Goal: Task Accomplishment & Management: Manage account settings

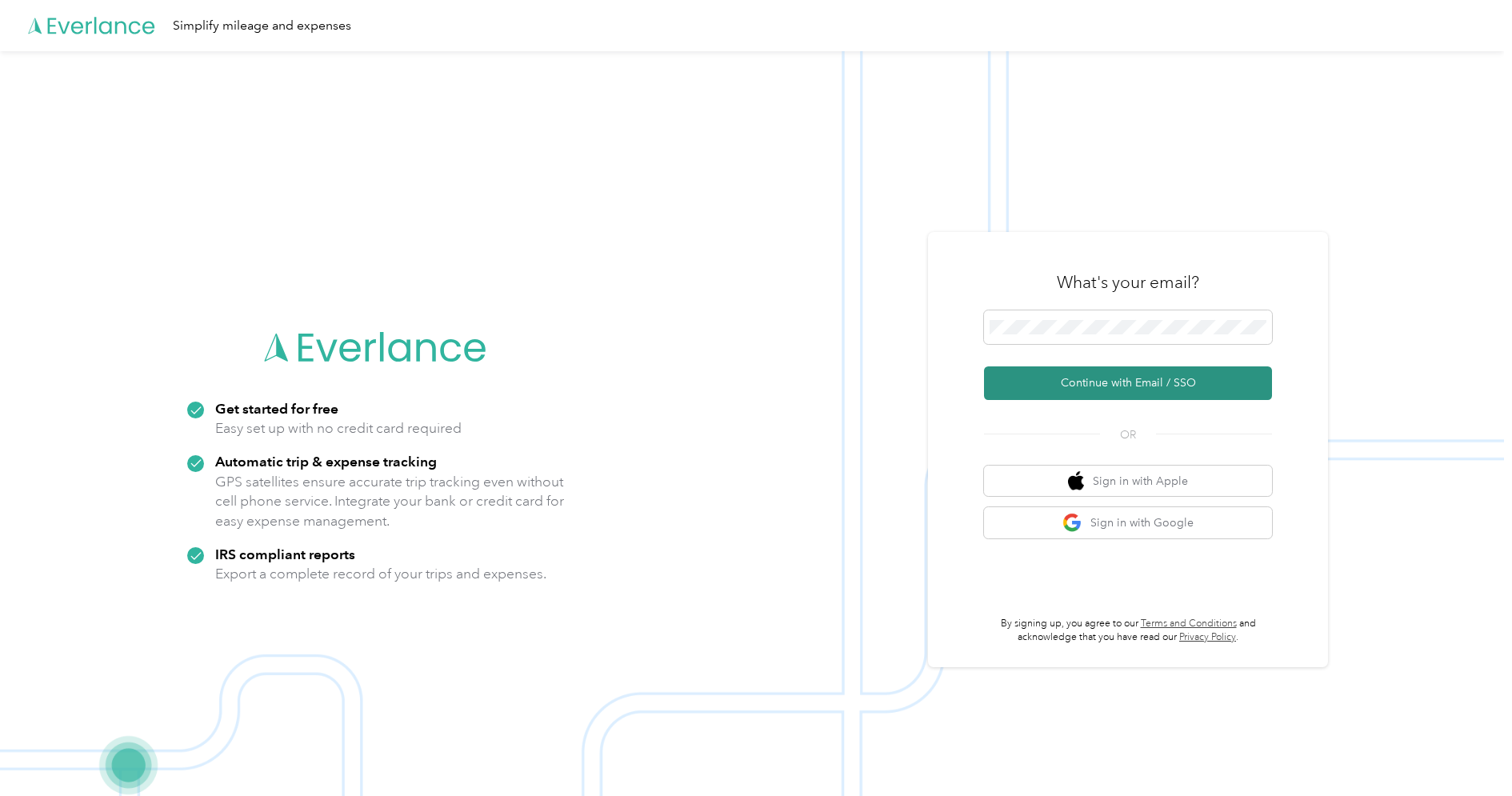
click at [1100, 383] on button "Continue with Email / SSO" at bounding box center [1127, 383] width 288 height 33
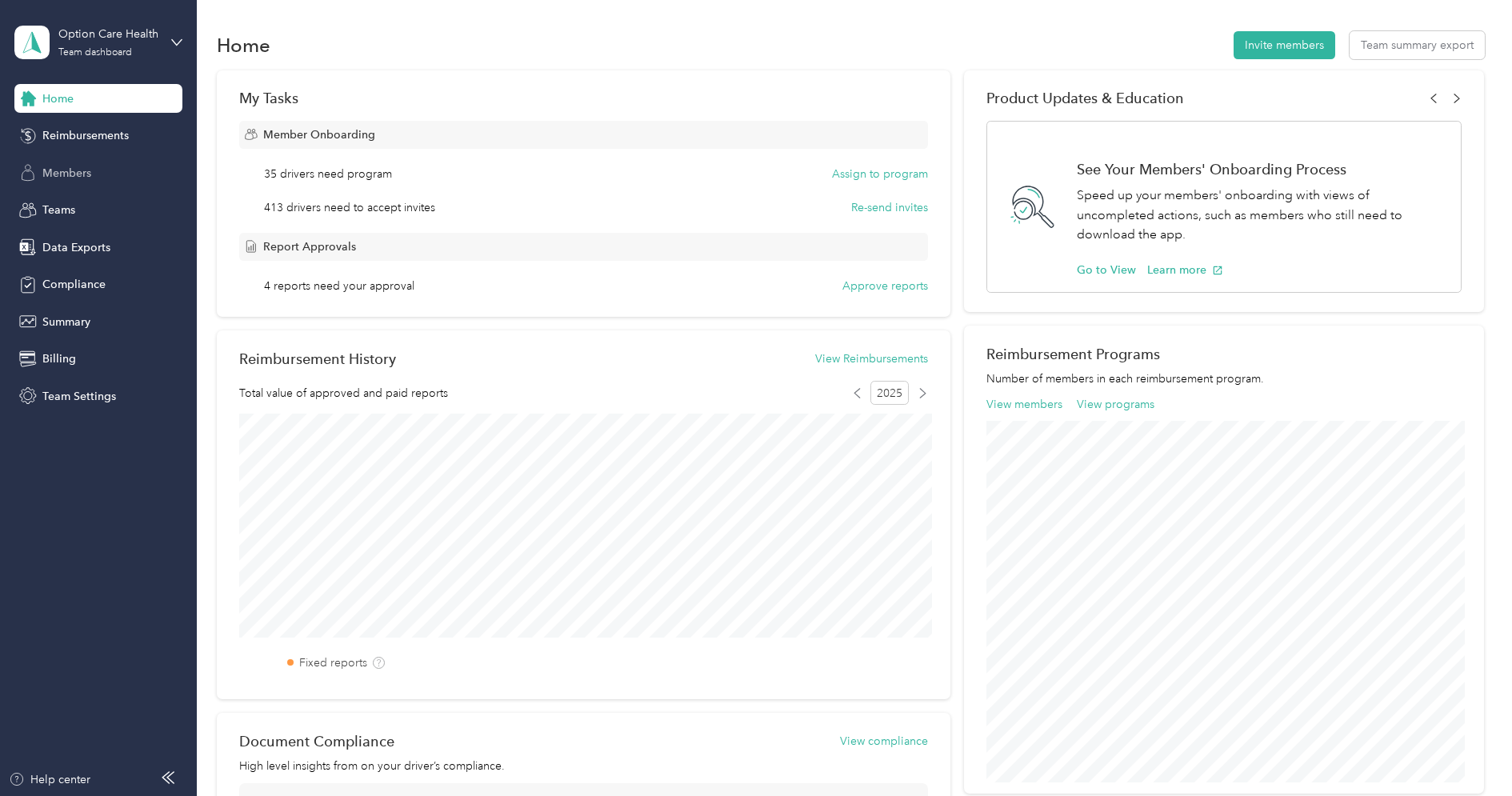
click at [91, 161] on div "Members" at bounding box center [98, 173] width 168 height 29
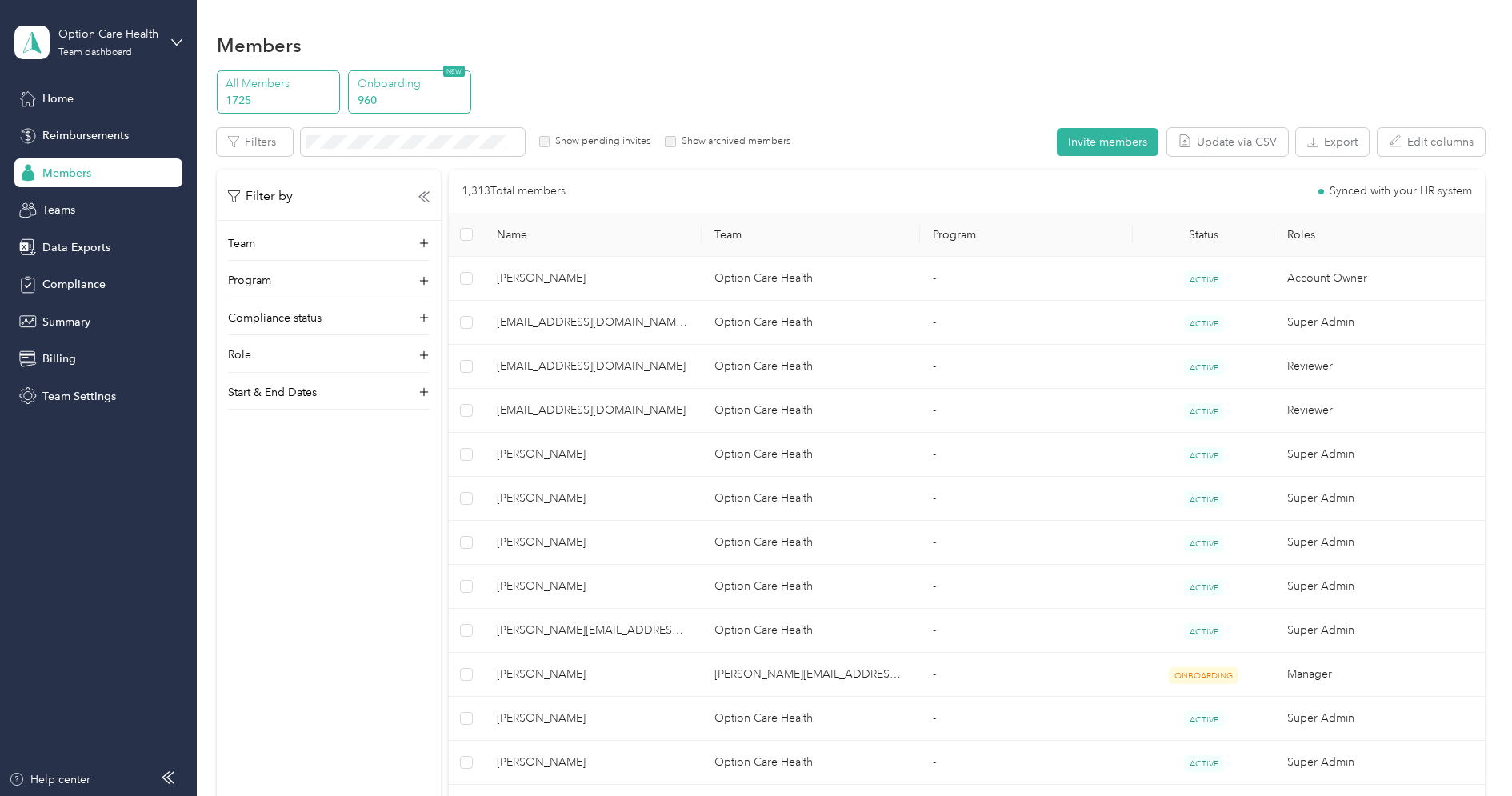
click at [417, 101] on p "960" at bounding box center [411, 101] width 109 height 17
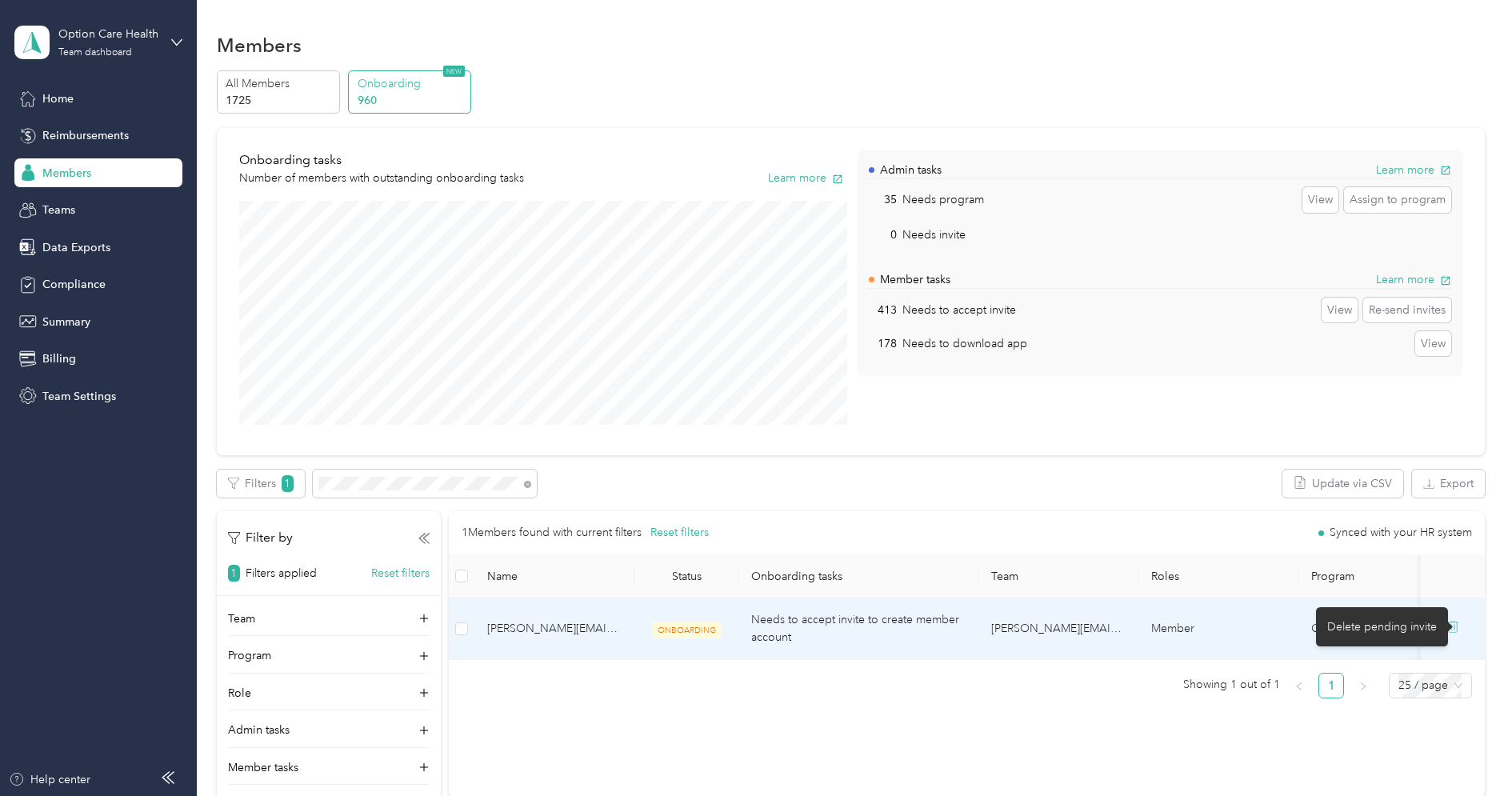
click at [1459, 626] on icon at bounding box center [1452, 626] width 12 height 12
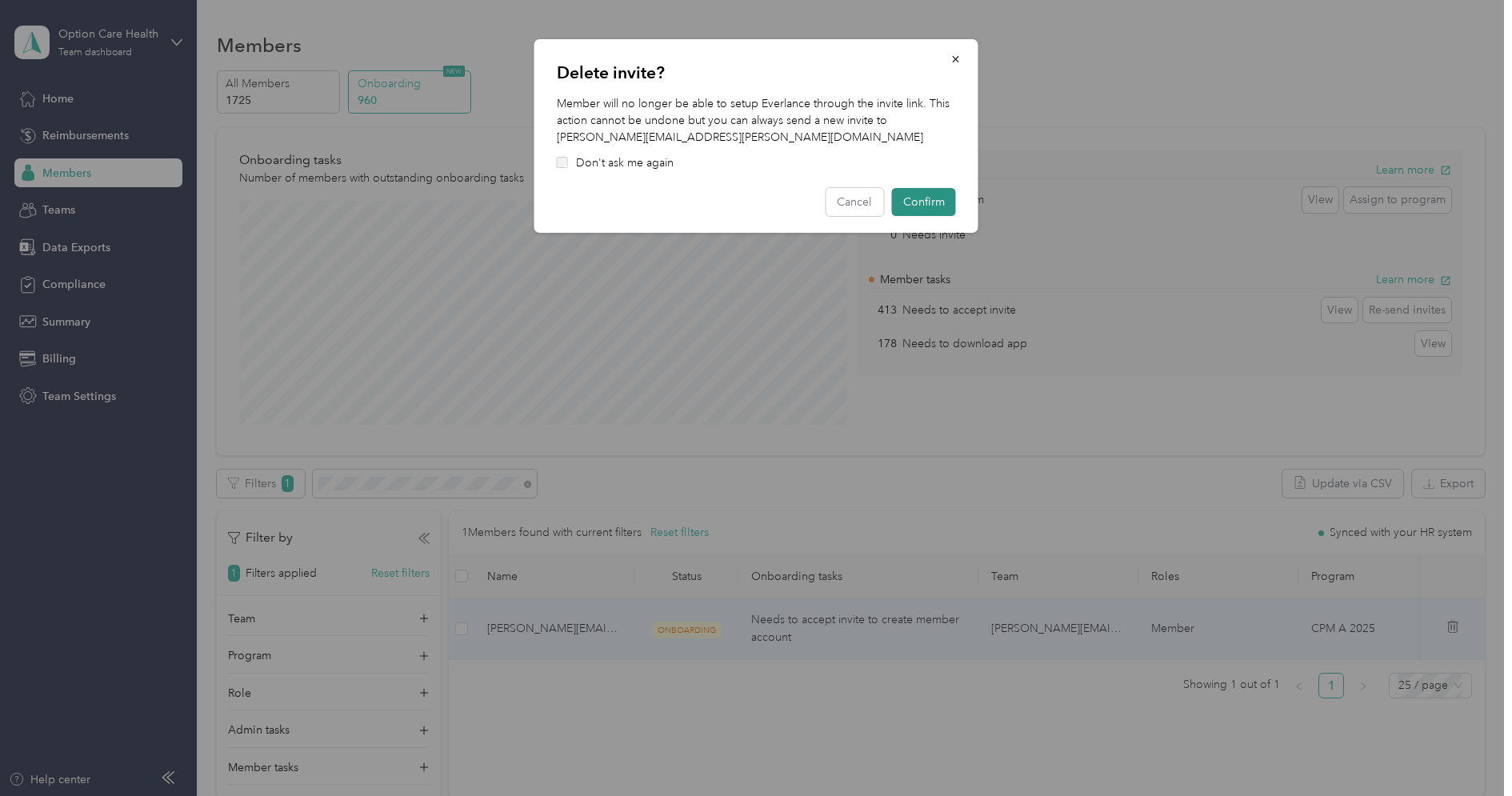
click at [930, 206] on button "Confirm" at bounding box center [924, 202] width 64 height 28
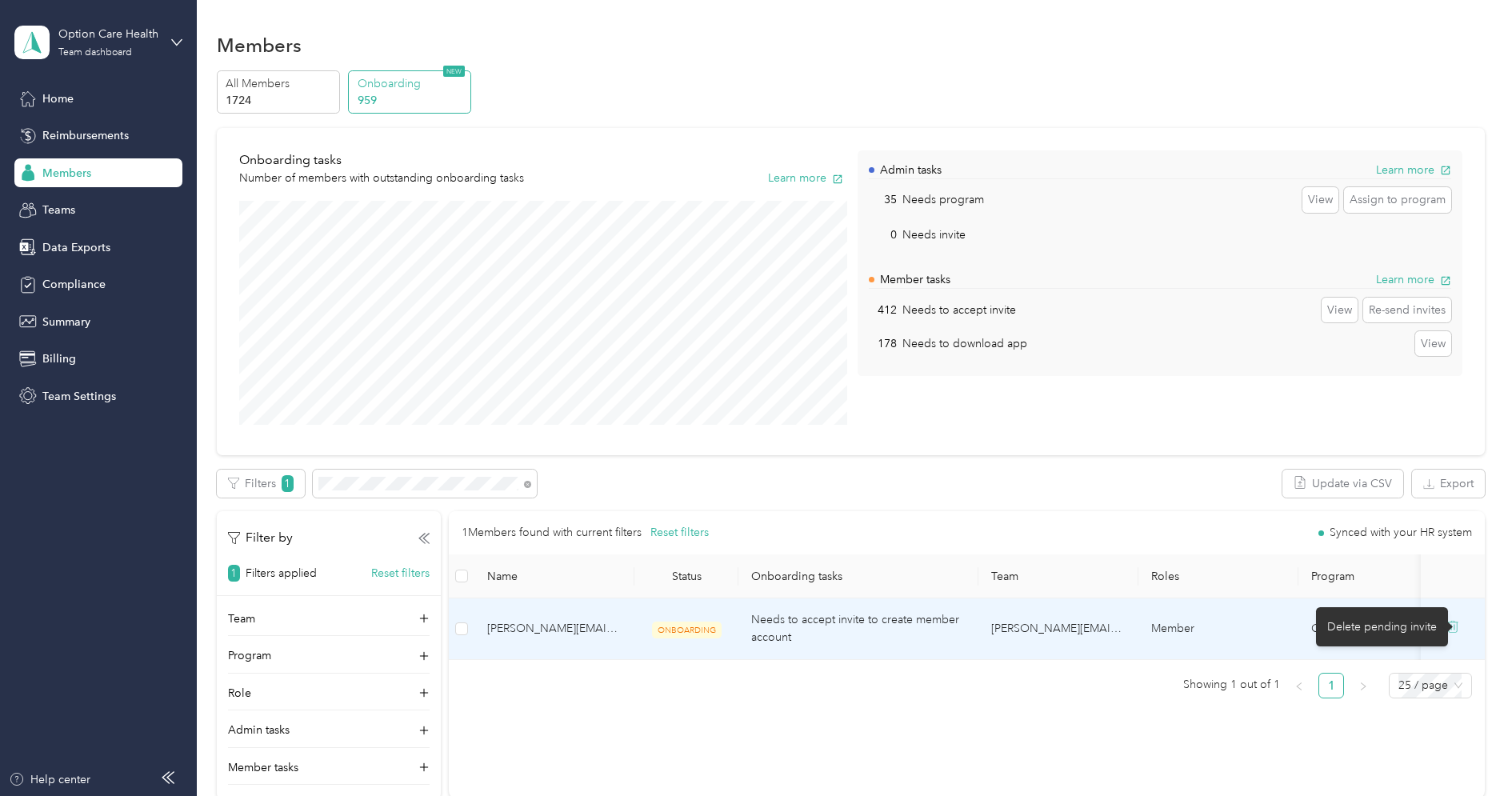
click at [1456, 624] on icon at bounding box center [1452, 626] width 12 height 12
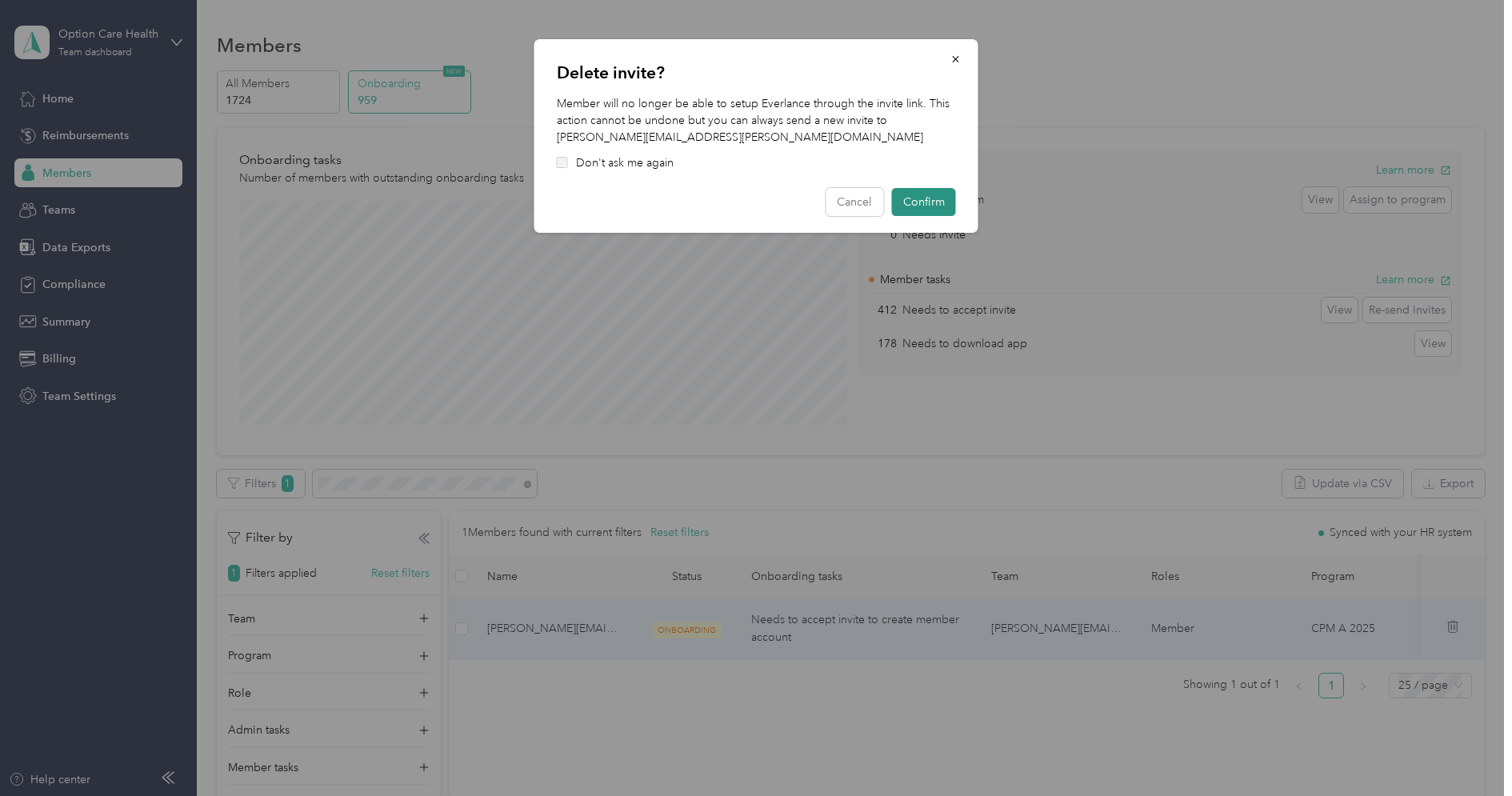
click at [934, 197] on button "Confirm" at bounding box center [924, 202] width 64 height 28
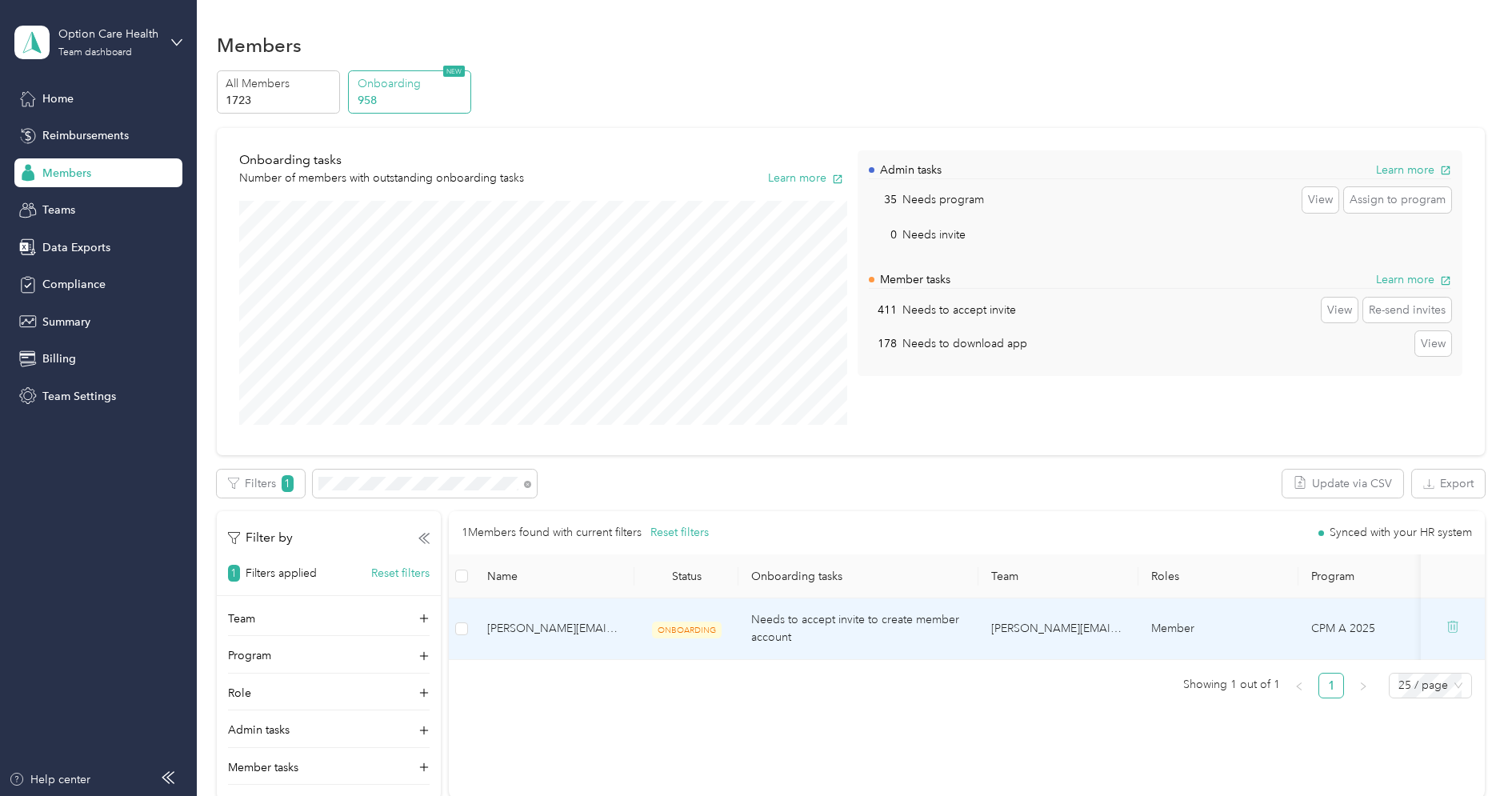
click at [1459, 627] on icon at bounding box center [1452, 626] width 12 height 12
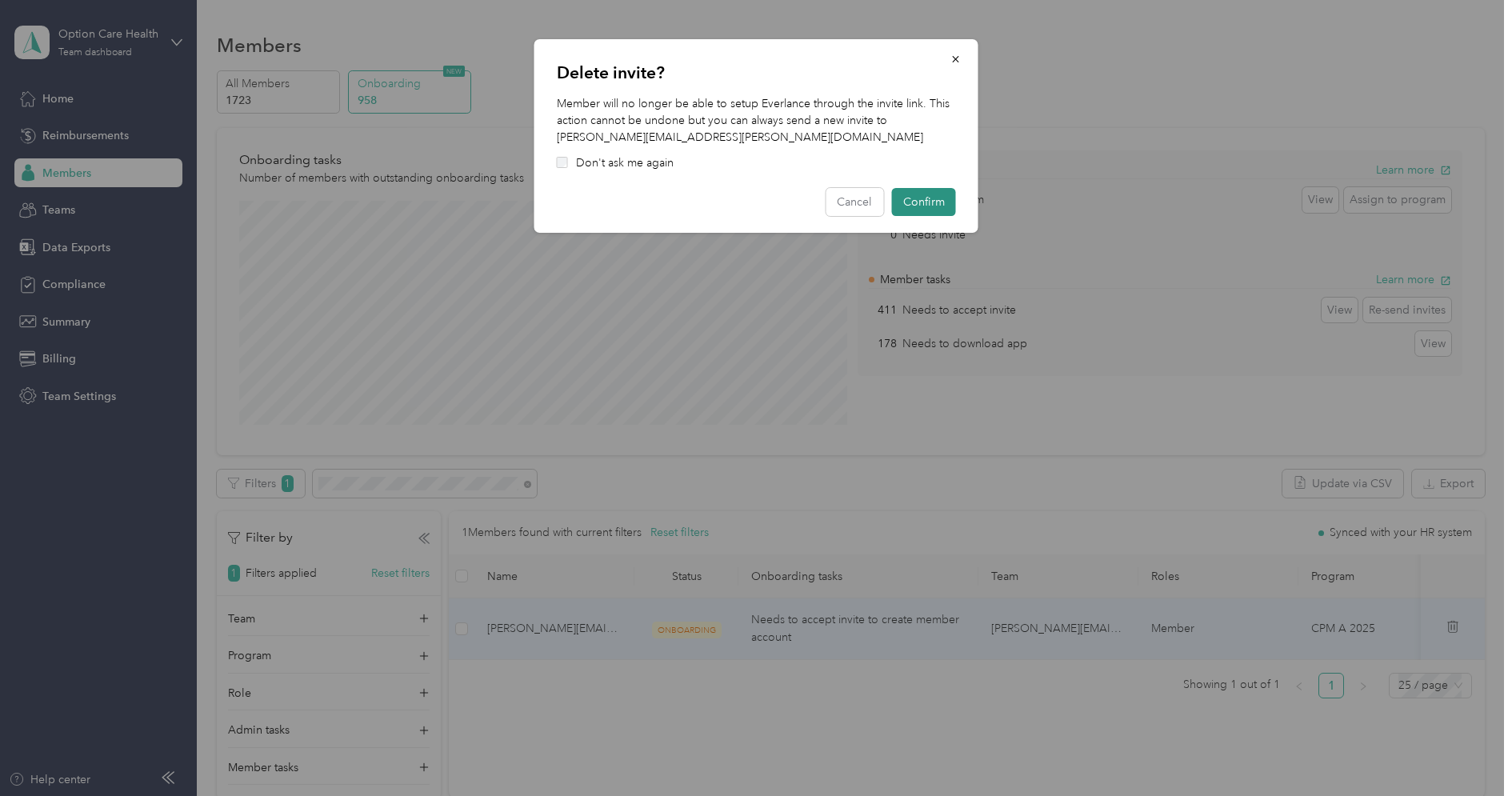
click at [942, 199] on button "Confirm" at bounding box center [924, 202] width 64 height 28
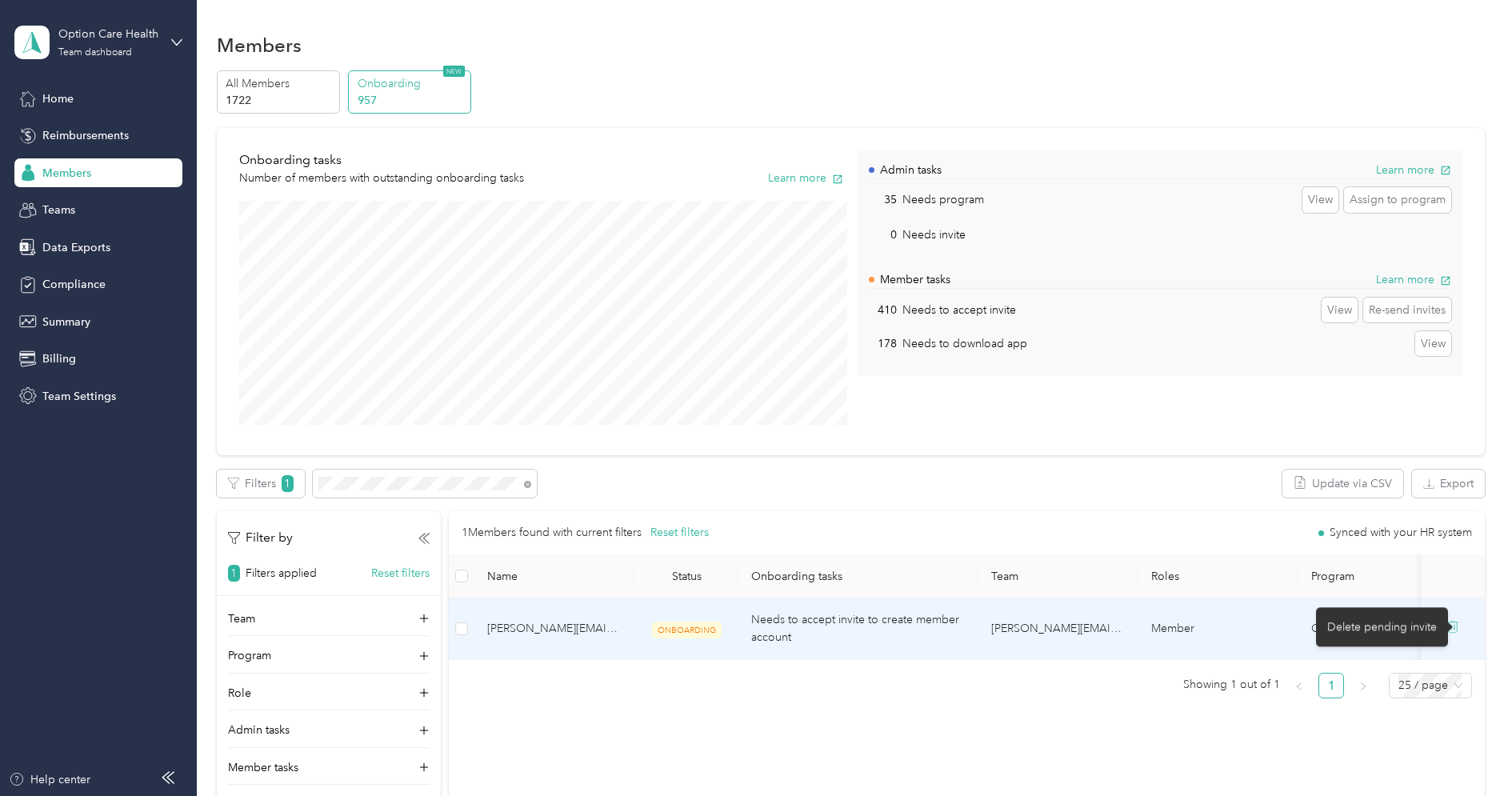
click at [1455, 626] on icon at bounding box center [1455, 627] width 0 height 5
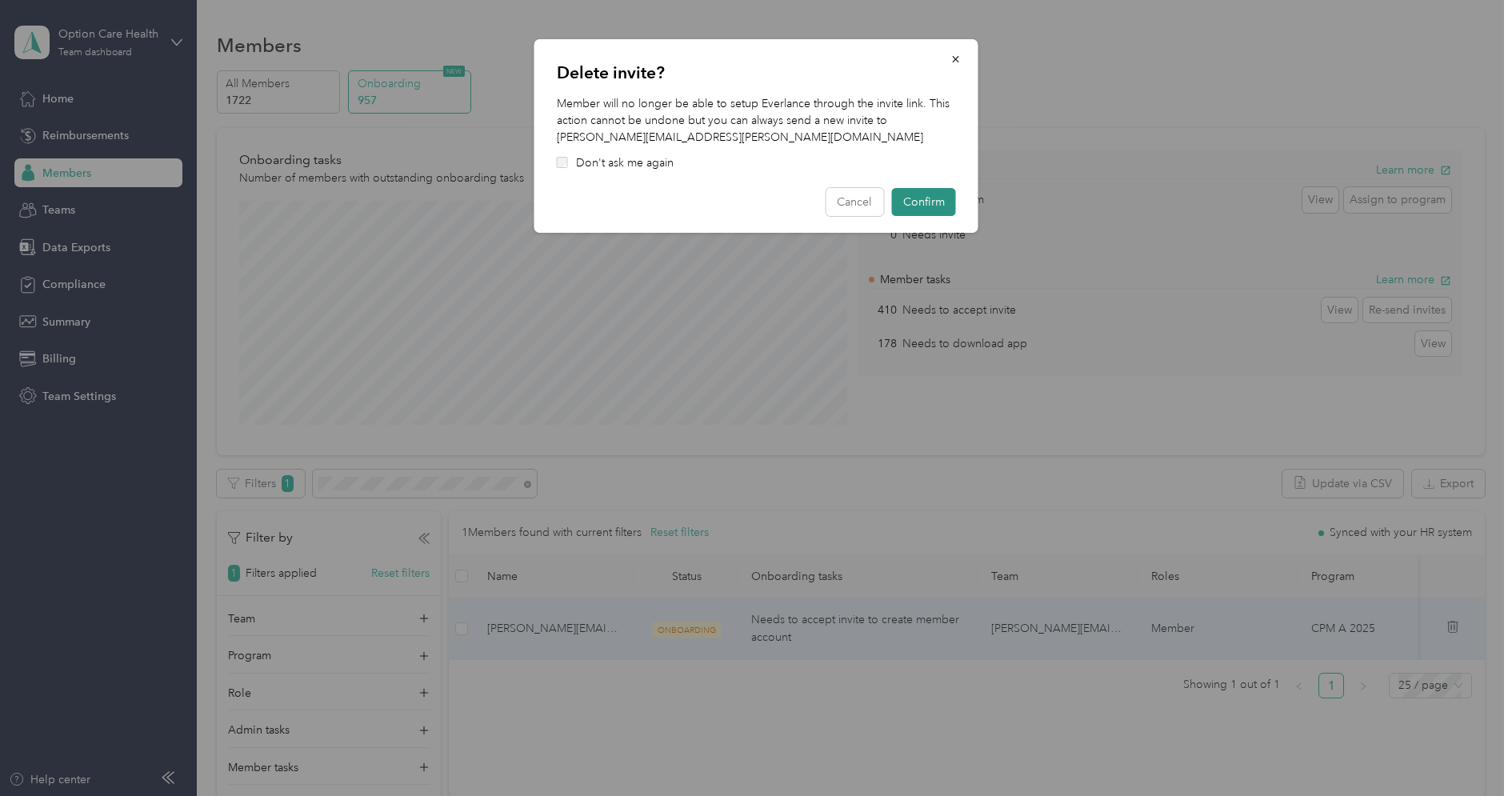
click at [921, 194] on button "Confirm" at bounding box center [924, 202] width 64 height 28
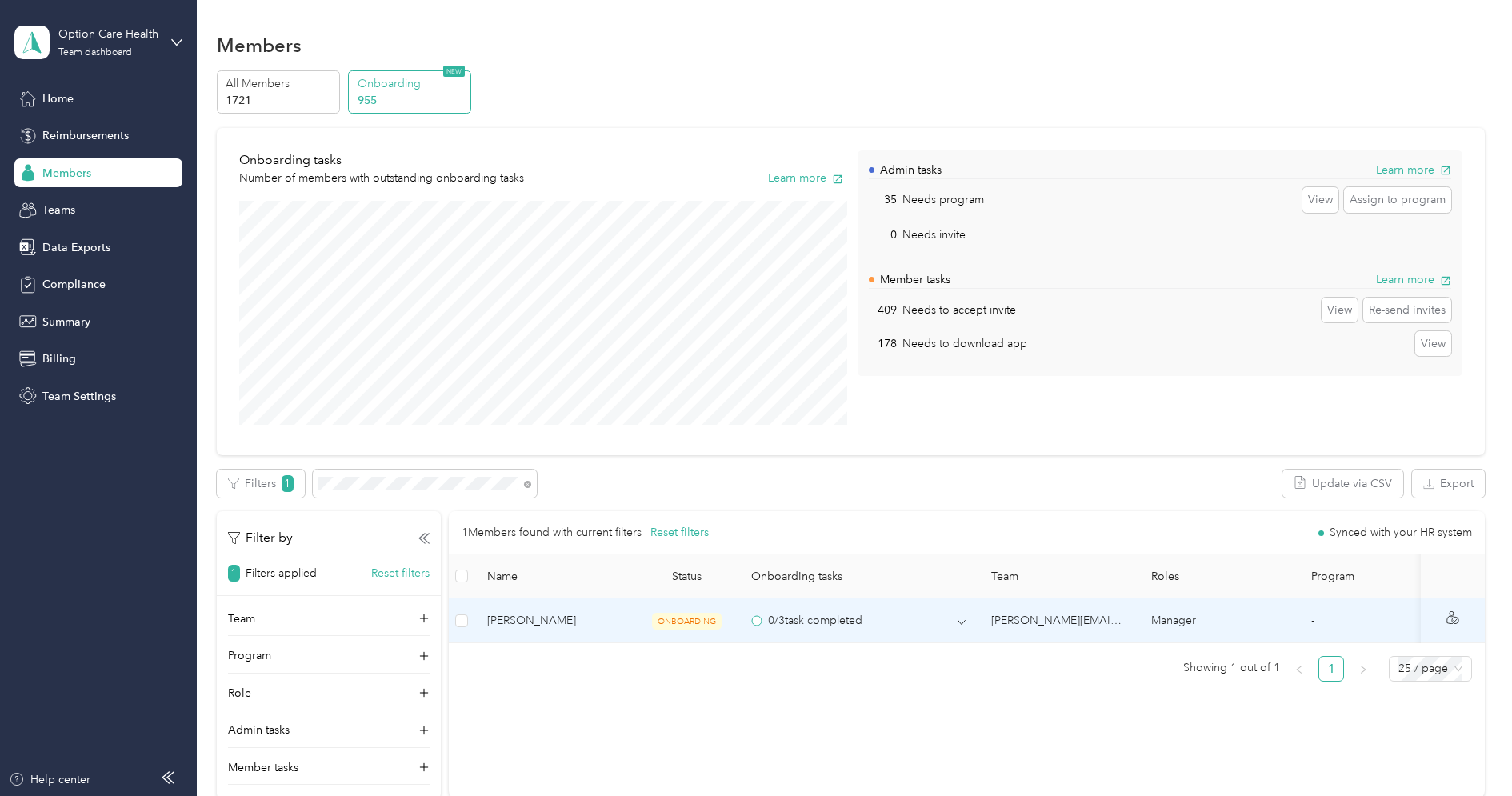
click at [862, 632] on td "0 / 3 task completed" at bounding box center [858, 621] width 240 height 45
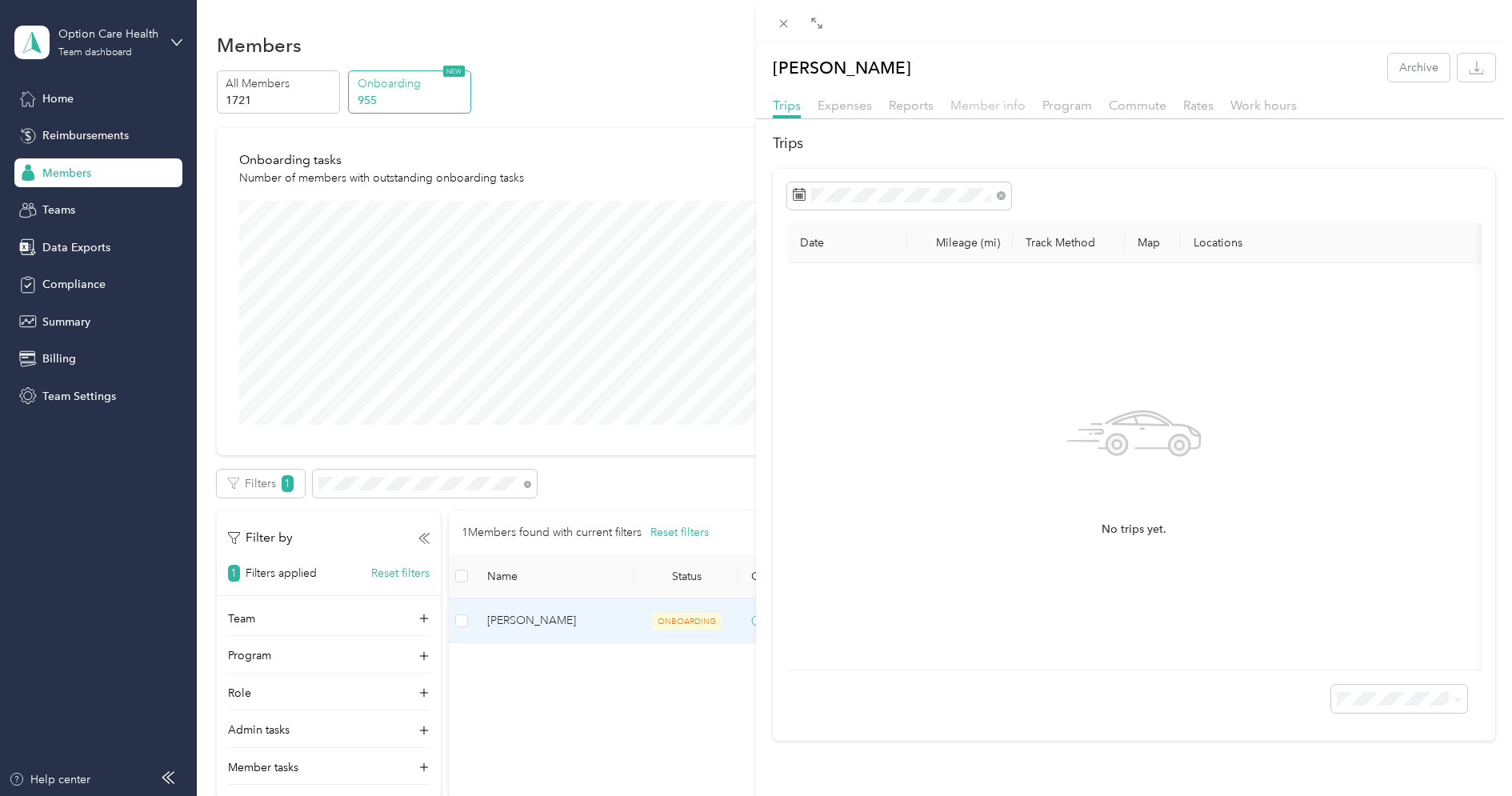
click at [983, 111] on span "Member info" at bounding box center [988, 105] width 76 height 15
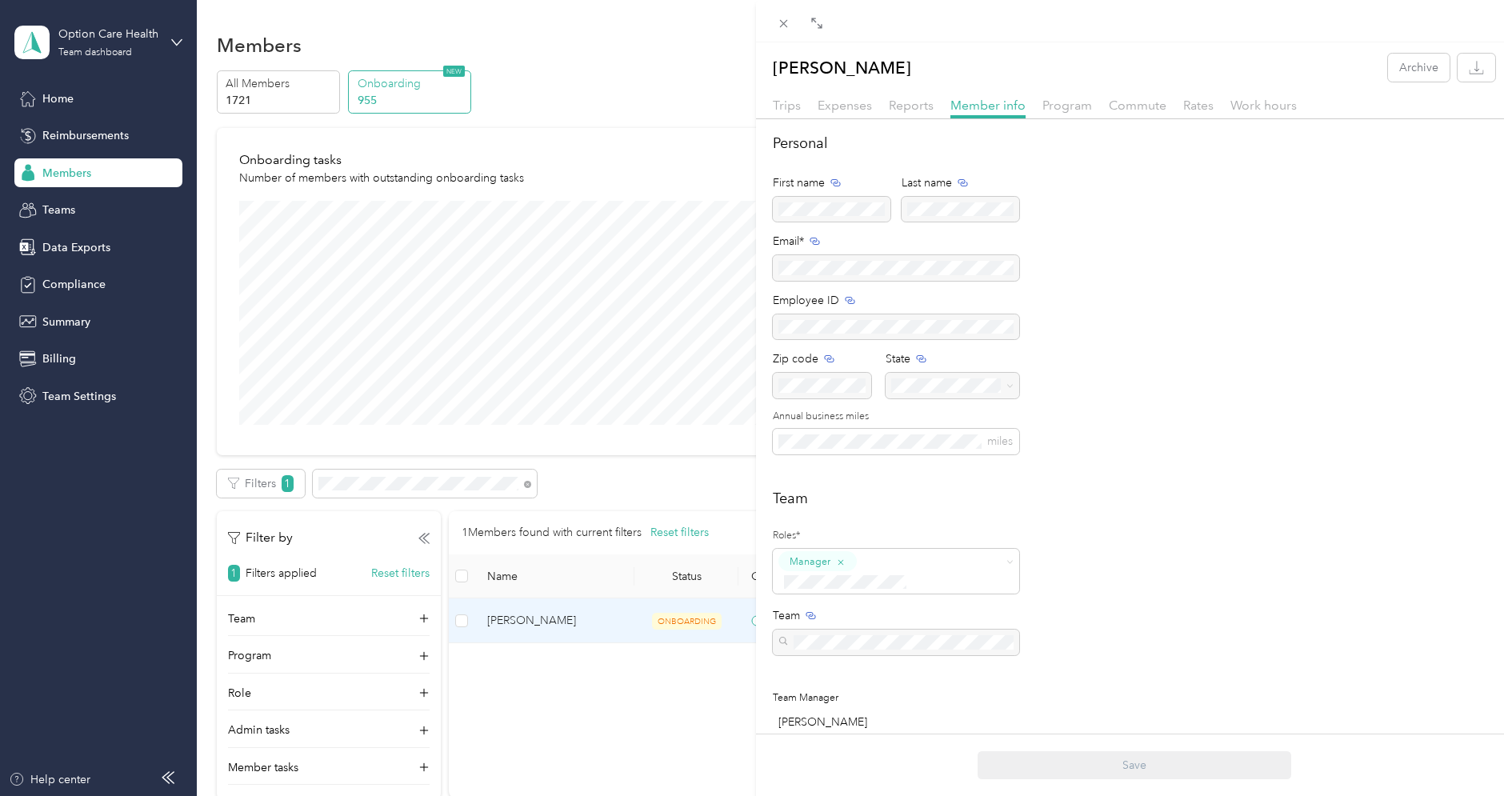
click at [1126, 528] on div "Team Roles* Manager Team Team Manager [PERSON_NAME]" at bounding box center [1133, 613] width 722 height 251
click at [841, 563] on icon "button" at bounding box center [840, 562] width 11 height 11
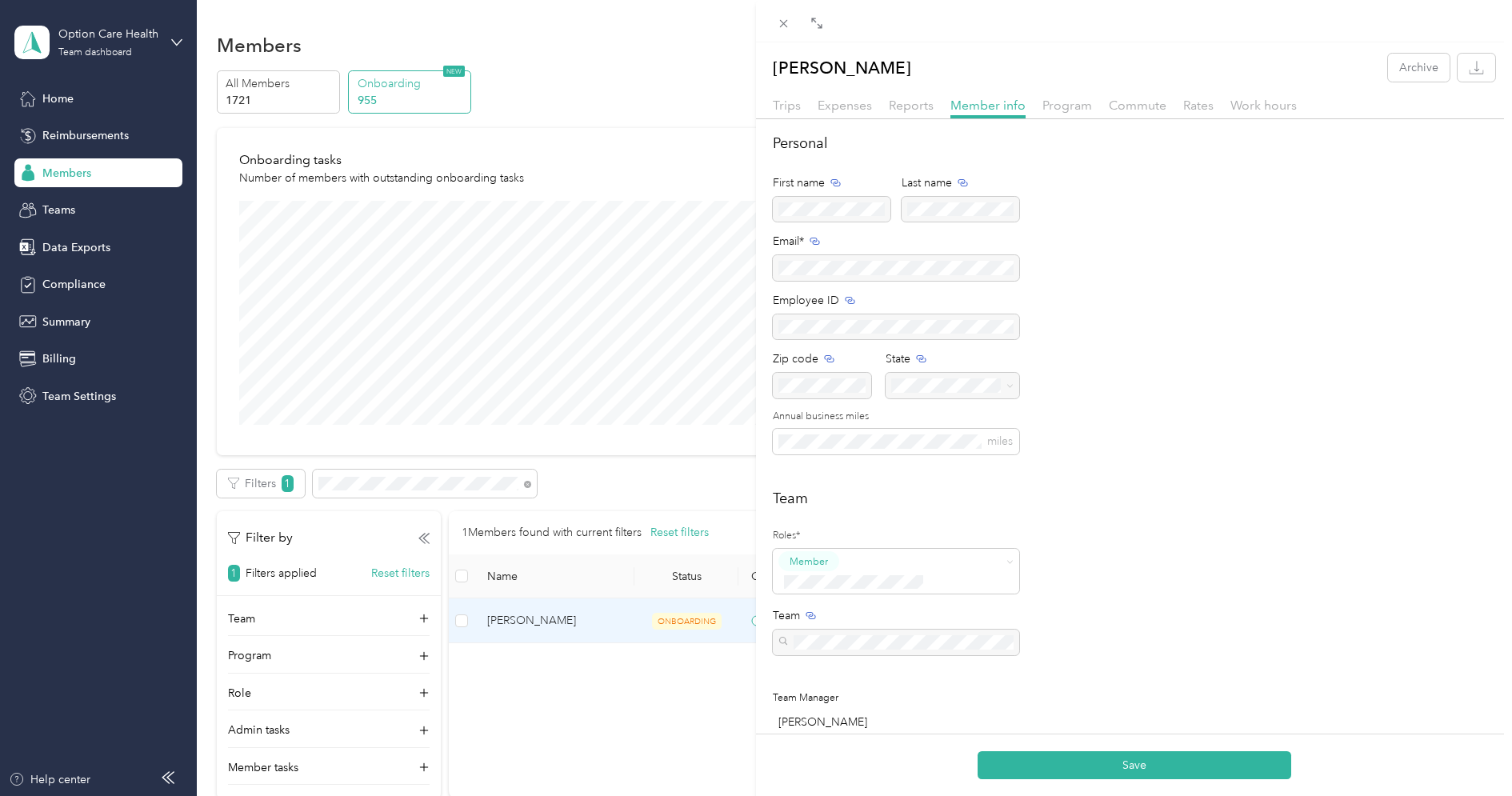
click at [998, 484] on div "Personal First name Last name Email* Employee ID Zip code State Annual business…" at bounding box center [1134, 597] width 756 height 927
click at [1100, 761] on button "Save" at bounding box center [1134, 765] width 313 height 28
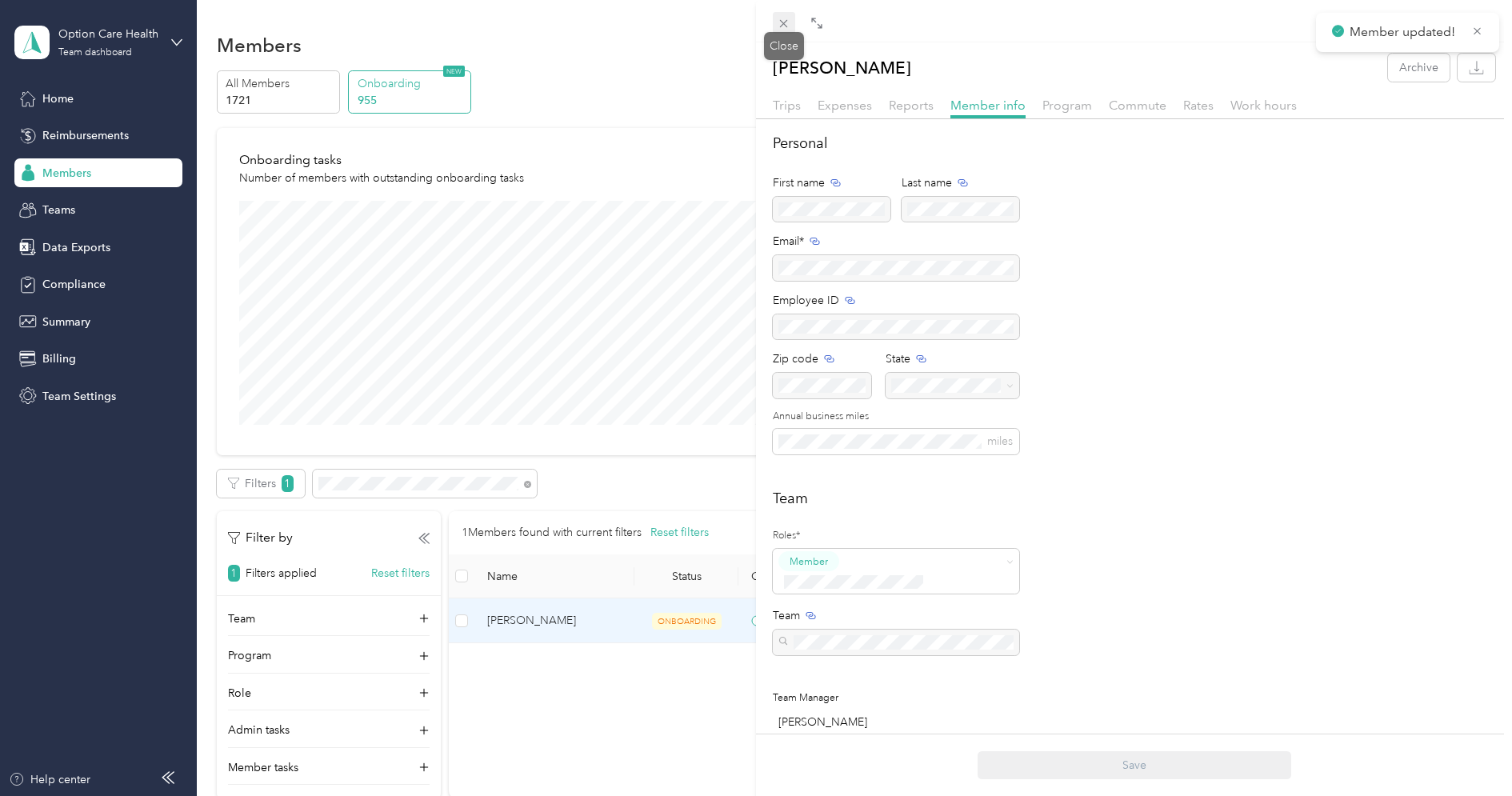
click at [787, 26] on icon at bounding box center [784, 24] width 8 height 8
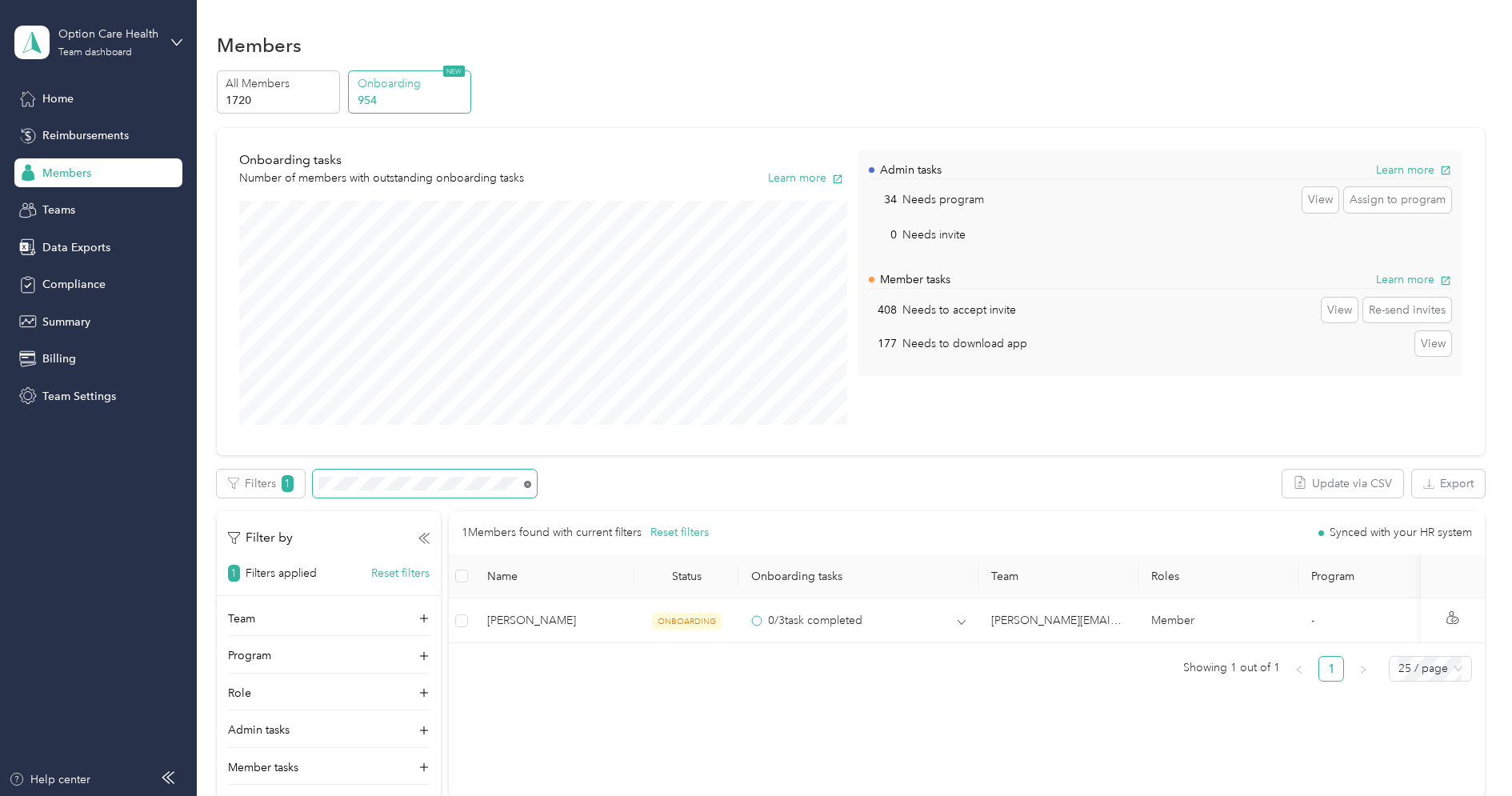
click at [527, 486] on icon at bounding box center [528, 484] width 7 height 7
click at [57, 101] on span "Home" at bounding box center [58, 99] width 32 height 17
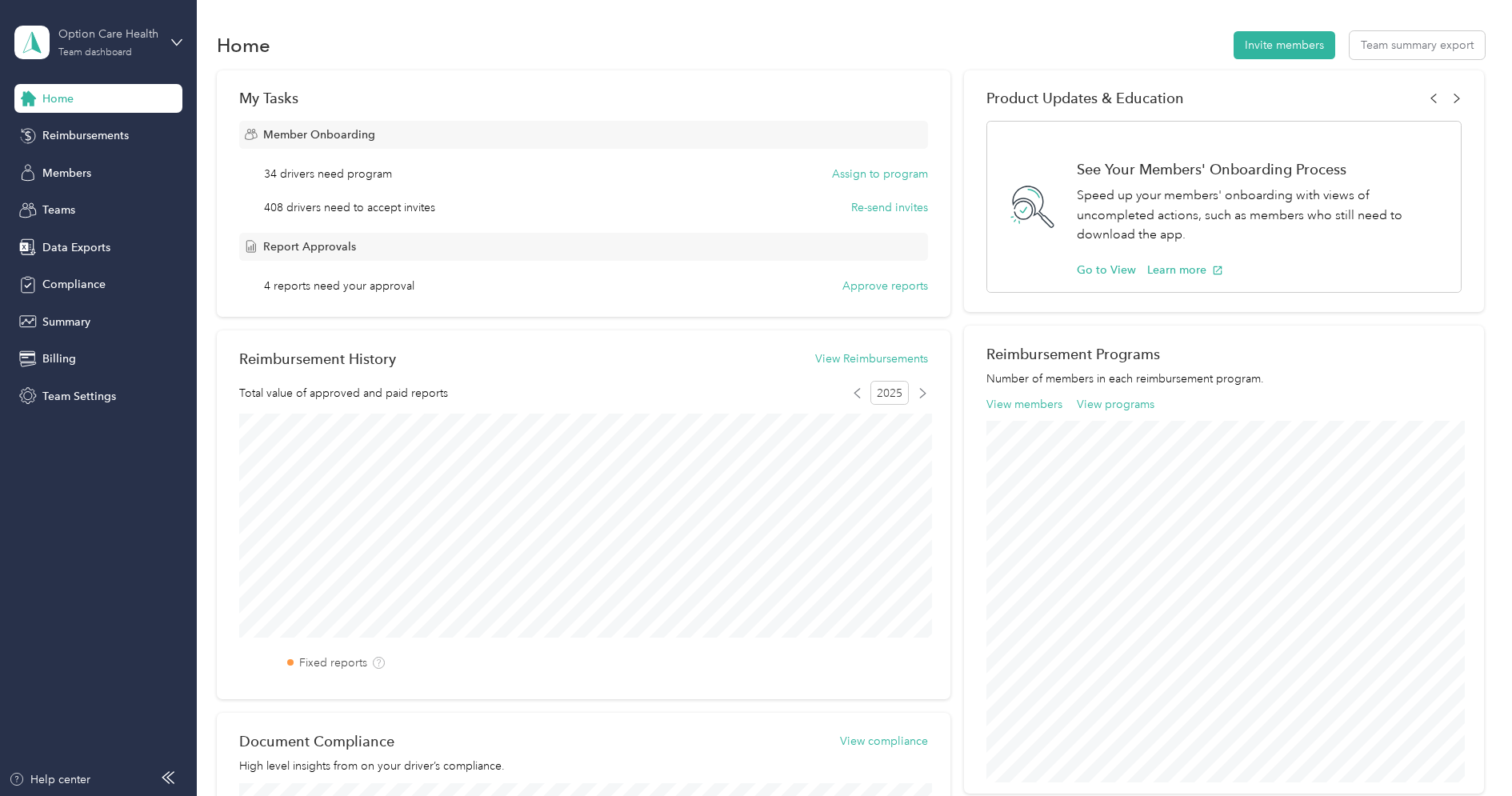
click at [95, 37] on div "Option Care Health" at bounding box center [108, 34] width 100 height 17
click at [91, 197] on div "Log out" at bounding box center [183, 204] width 314 height 28
